Goal: Information Seeking & Learning: Check status

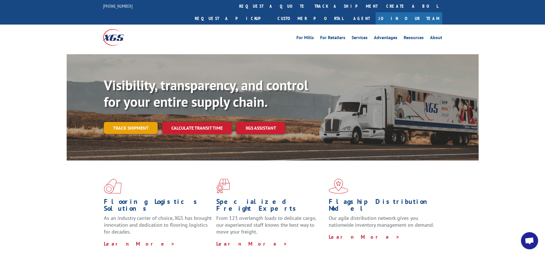
click at [134, 122] on link "Track shipment" at bounding box center [131, 128] width 54 height 12
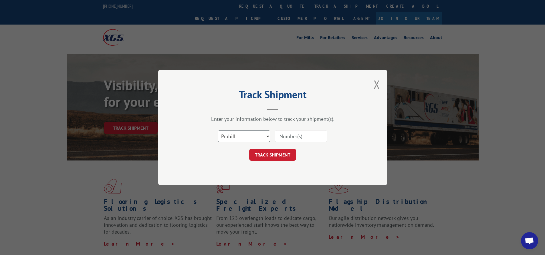
click at [266, 140] on select "Select category... Probill BOL PO" at bounding box center [244, 136] width 53 height 12
select select "bol"
click at [218, 130] on select "Select category... Probill BOL PO" at bounding box center [244, 136] width 53 height 12
click at [285, 137] on input at bounding box center [300, 136] width 53 height 12
type input "740125"
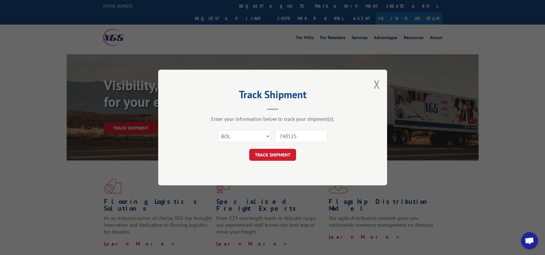
click button "TRACK SHIPMENT" at bounding box center [272, 155] width 47 height 12
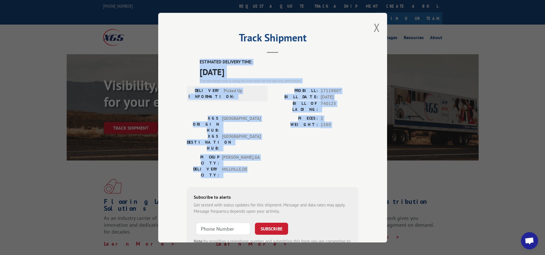
drag, startPoint x: 248, startPoint y: 141, endPoint x: 189, endPoint y: 57, distance: 102.5
click at [189, 57] on div "Track Shipment ESTIMATED DELIVERY TIME: [DATE] The estimated time is using the …" at bounding box center [272, 128] width 229 height 230
copy div "ESTIMATED DELIVERY TIME: [DATE] The estimated time is using the time zone for t…"
